Goal: Navigation & Orientation: Find specific page/section

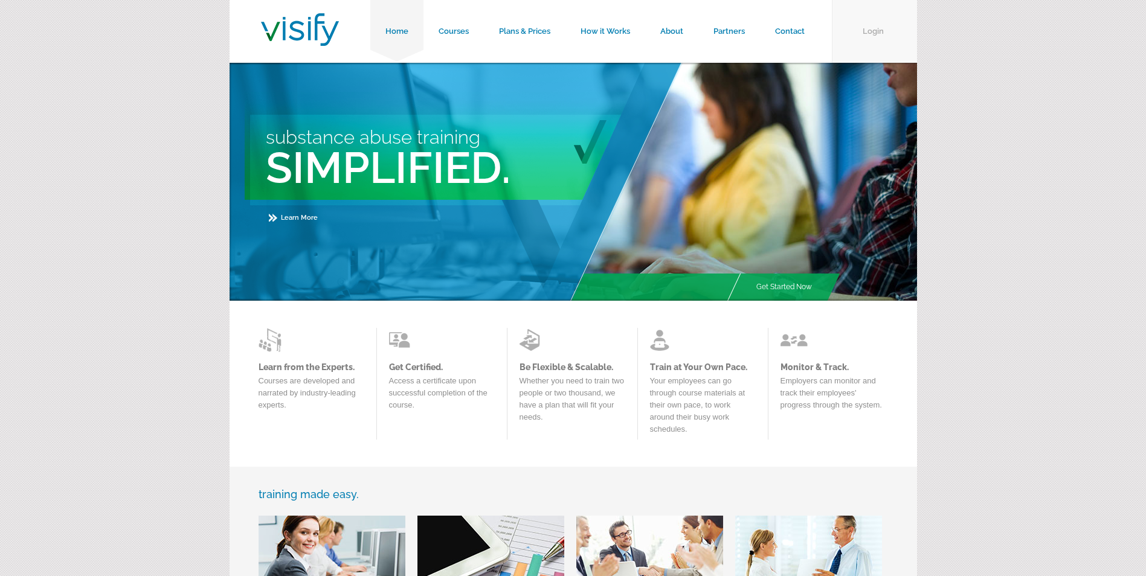
click at [859, 13] on link "Login" at bounding box center [874, 31] width 85 height 63
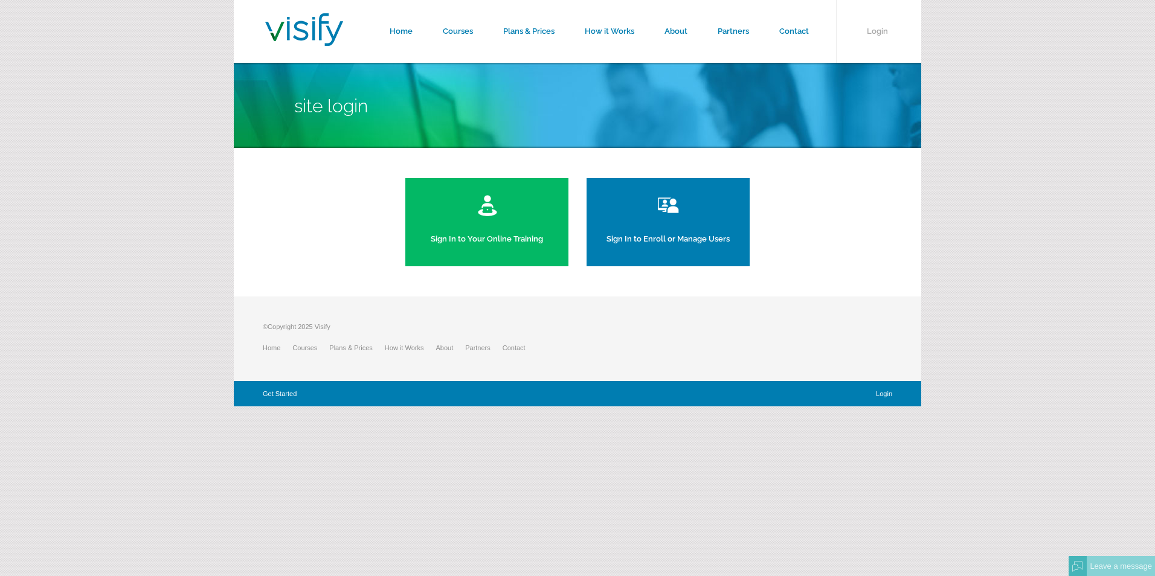
click at [684, 225] on link "Sign In to Enroll or Manage Users" at bounding box center [667, 222] width 163 height 88
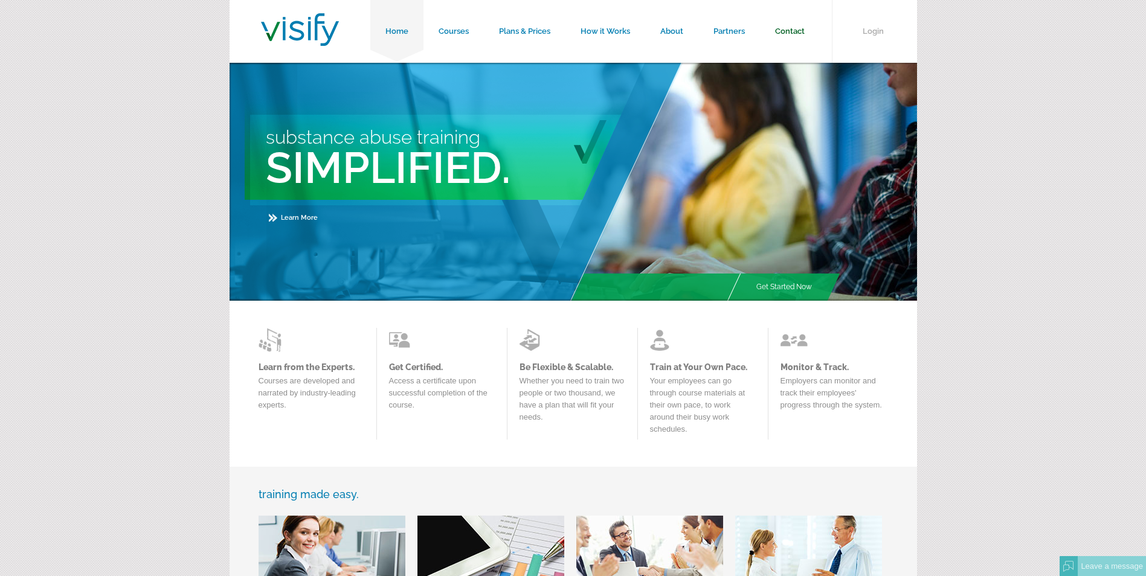
click at [794, 26] on link "Contact" at bounding box center [790, 31] width 60 height 63
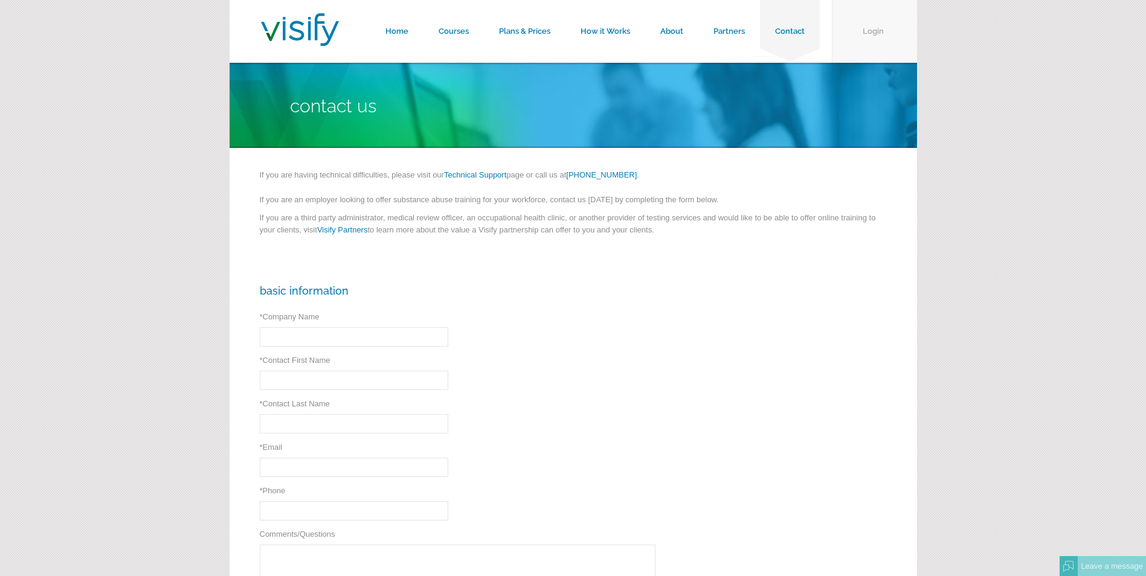
click at [864, 28] on link "Login" at bounding box center [874, 31] width 85 height 63
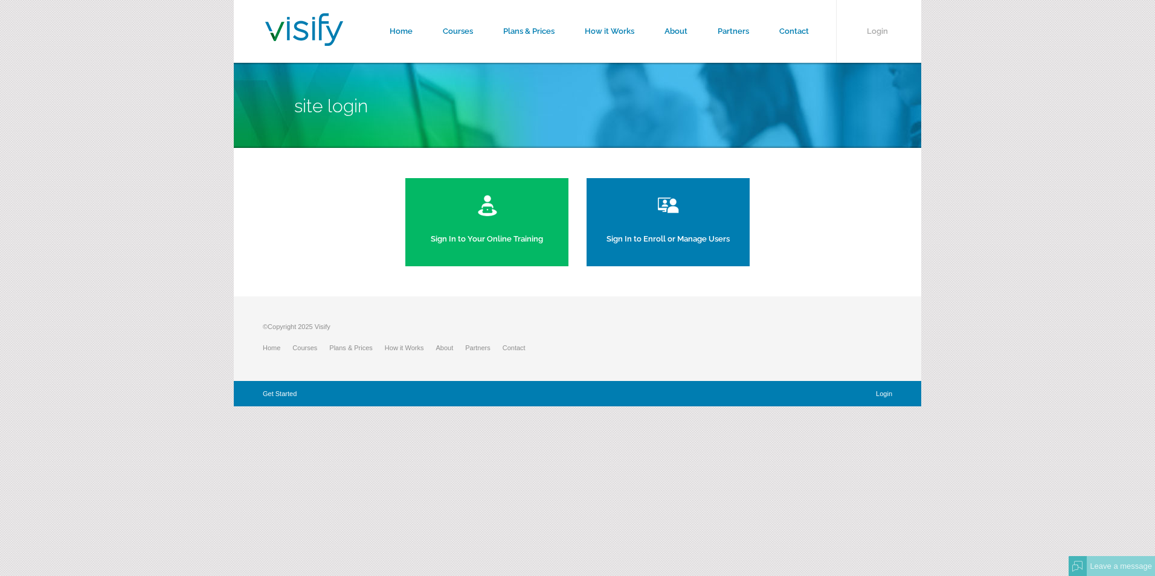
click at [728, 237] on link "Sign In to Enroll or Manage Users" at bounding box center [667, 222] width 163 height 88
